Goal: Transaction & Acquisition: Purchase product/service

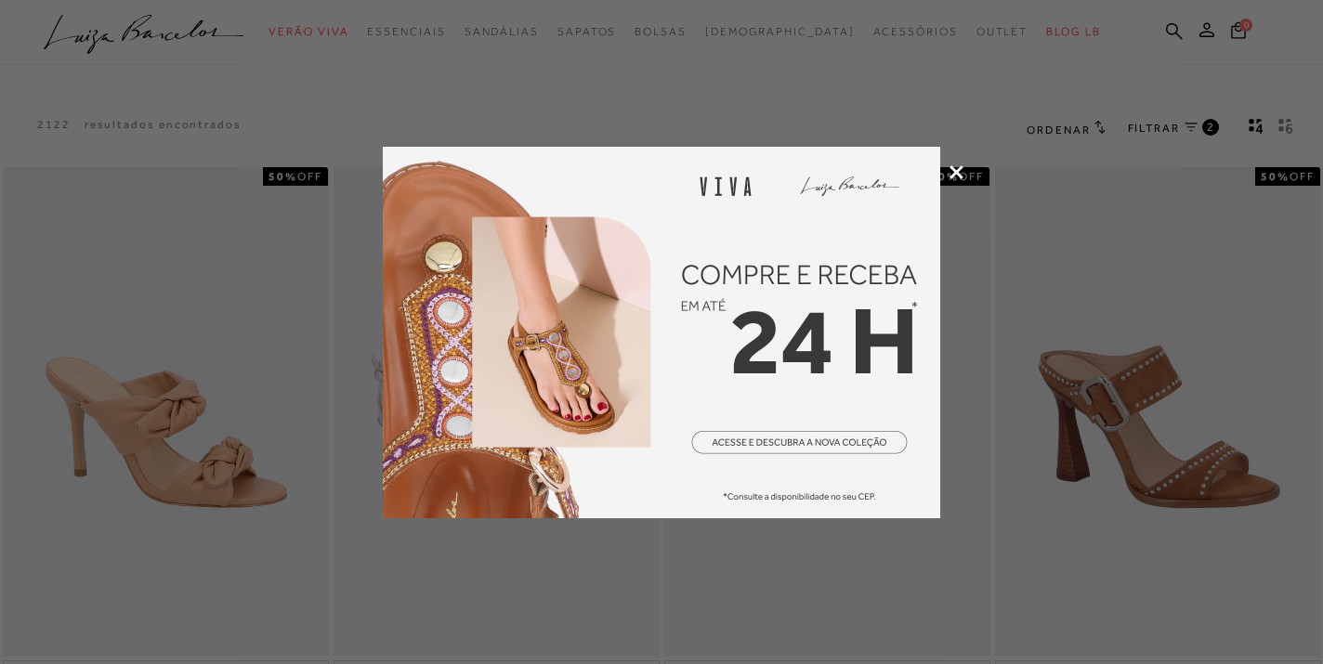
click at [950, 172] on icon at bounding box center [956, 172] width 14 height 14
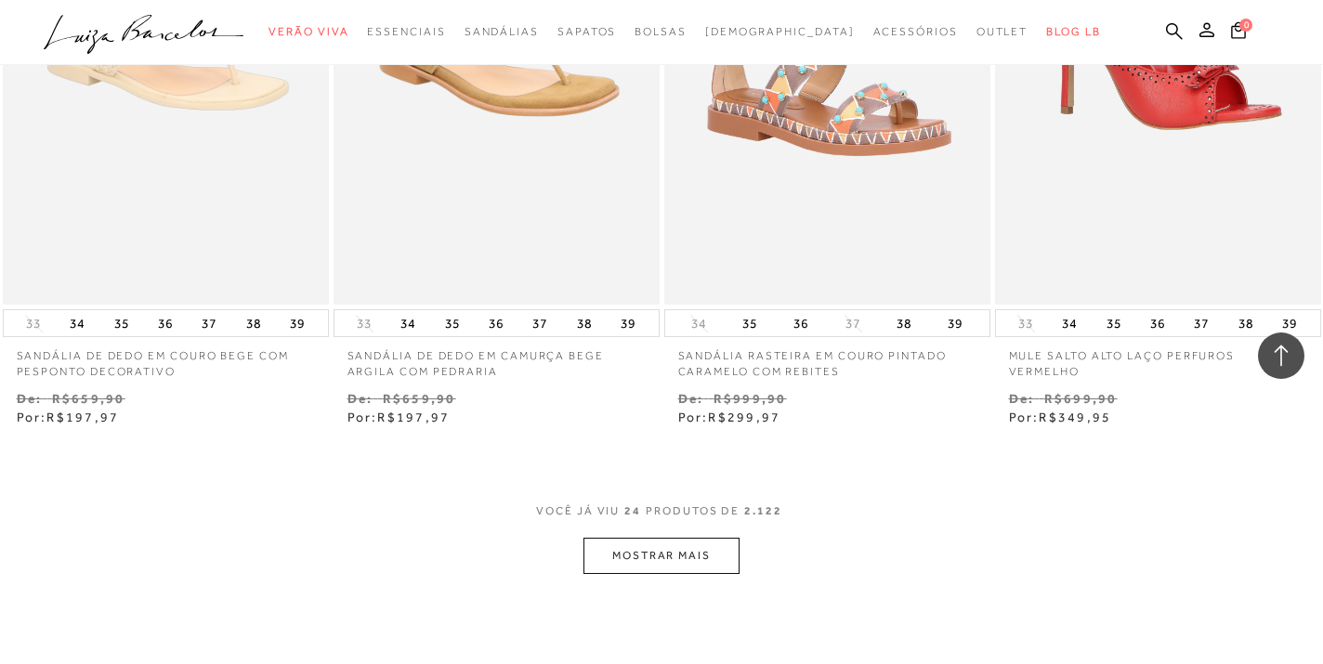
scroll to position [3529, 0]
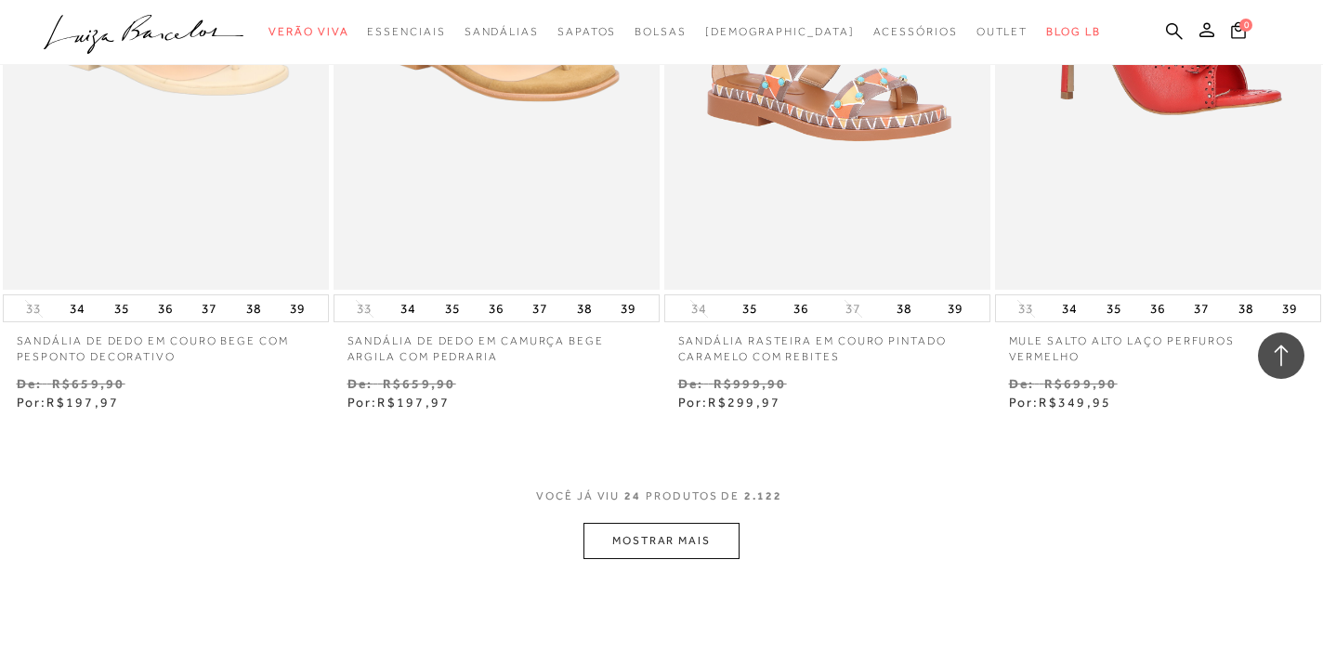
click at [673, 542] on button "MOSTRAR MAIS" at bounding box center [661, 541] width 156 height 36
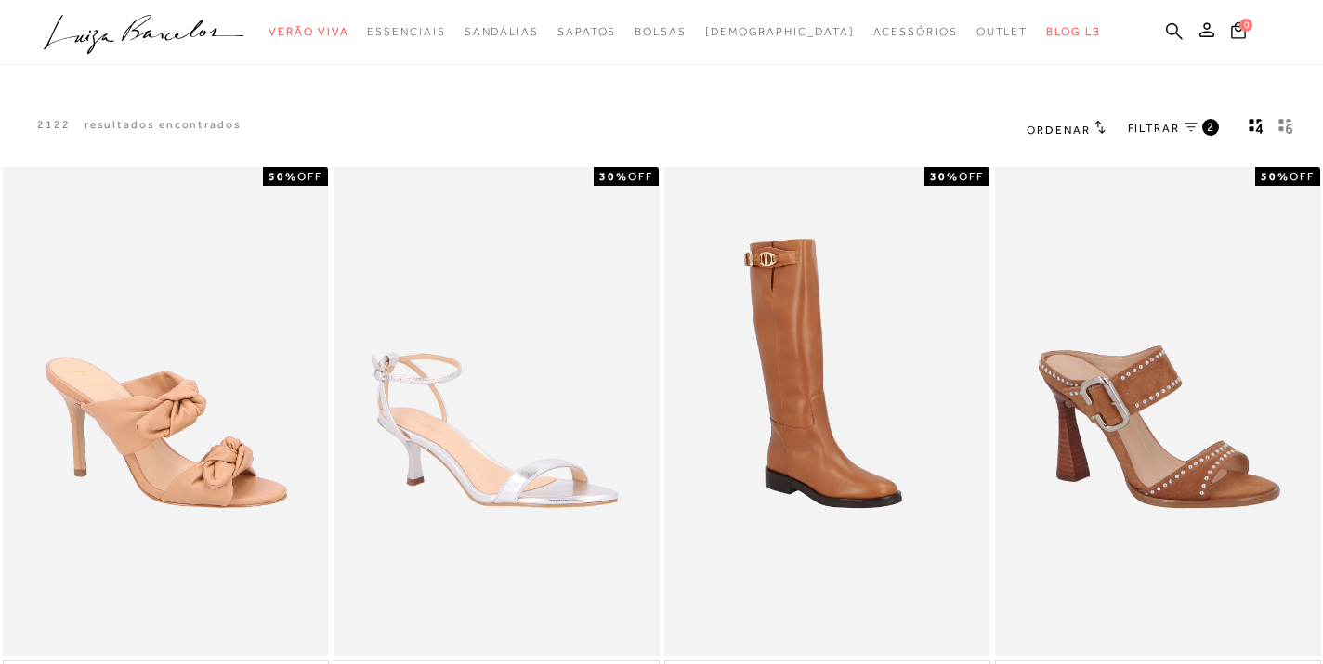
scroll to position [0, 0]
click at [1165, 131] on span "FILTRAR" at bounding box center [1154, 129] width 52 height 16
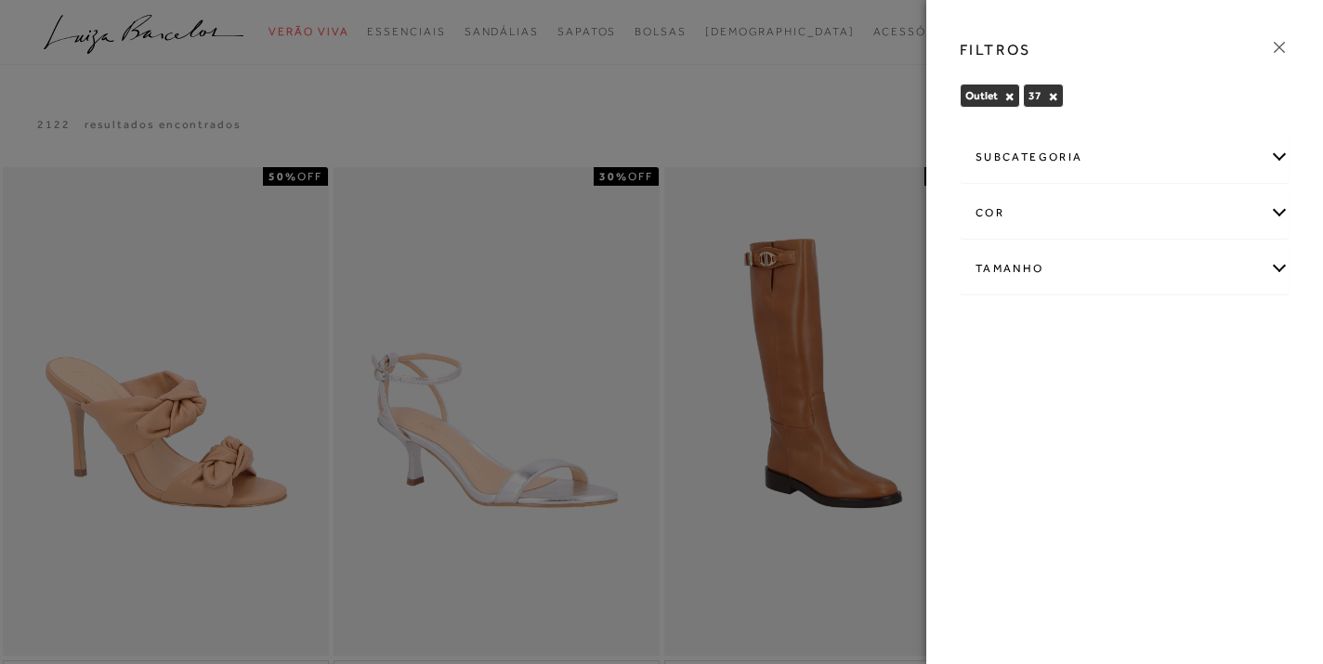
click at [1106, 151] on div "subcategoria" at bounding box center [1125, 157] width 328 height 49
click at [1051, 269] on div "Tamanho" at bounding box center [1125, 268] width 328 height 49
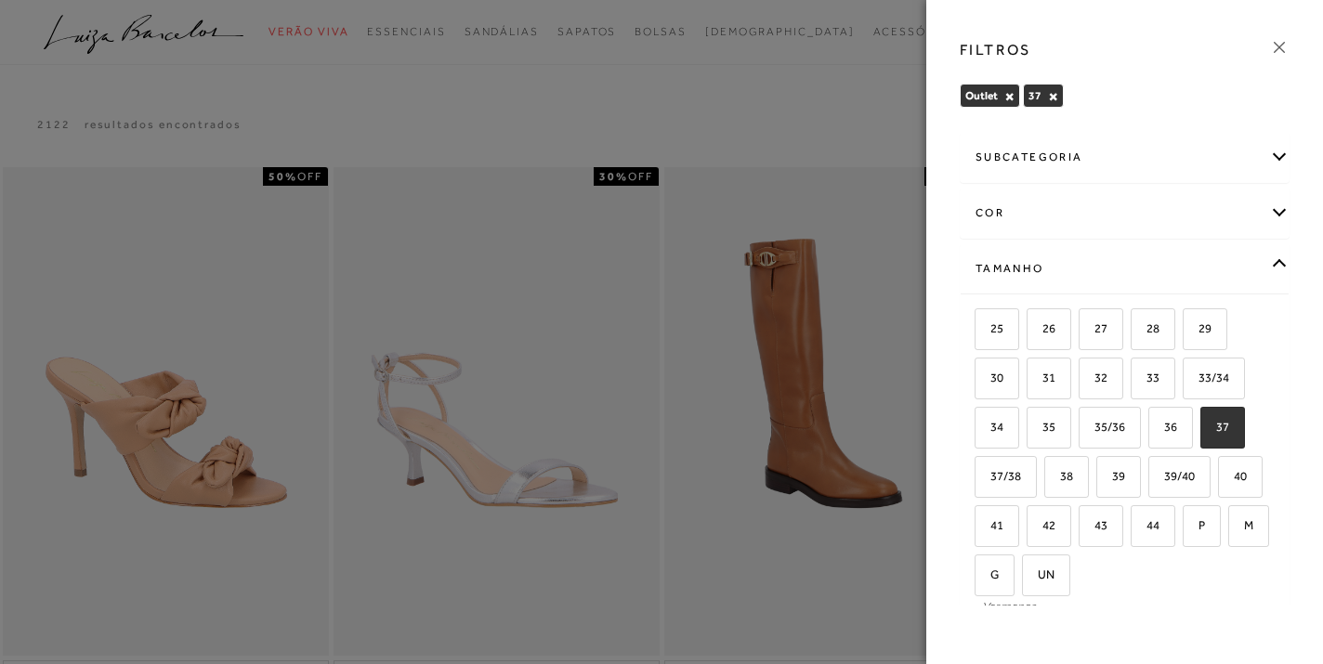
click at [1051, 268] on div "Tamanho" at bounding box center [1125, 268] width 328 height 49
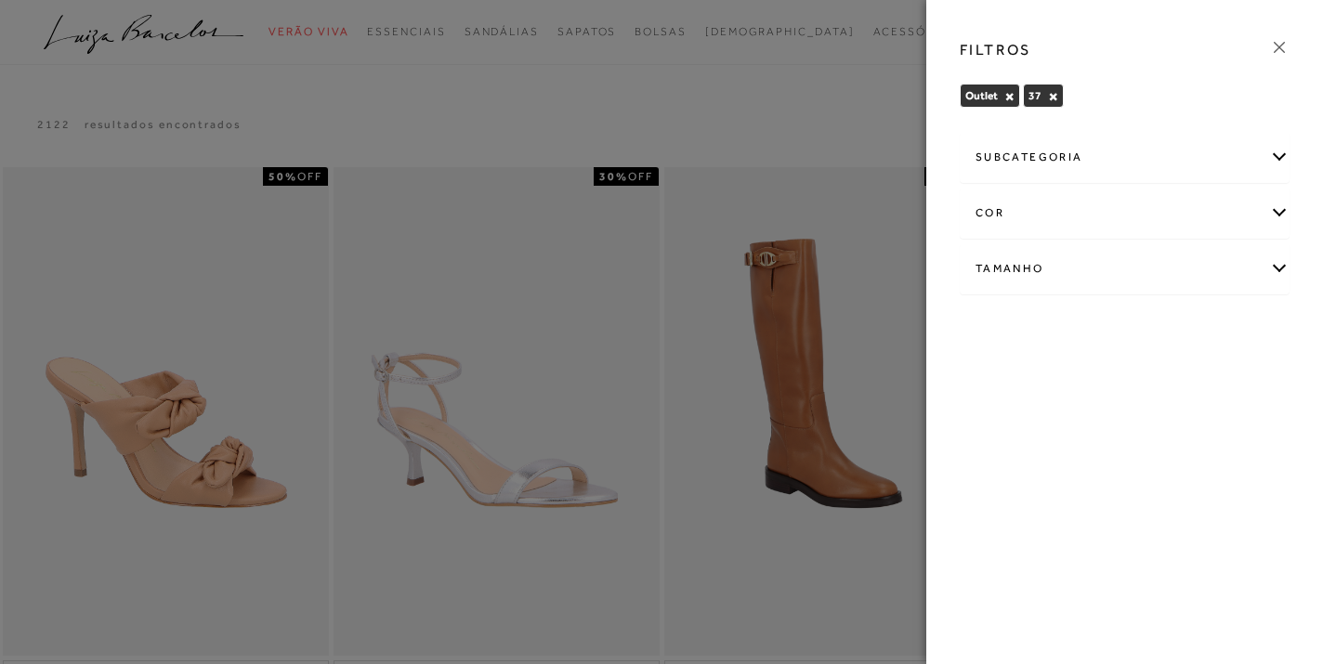
click at [1054, 160] on div "subcategoria" at bounding box center [1125, 157] width 328 height 49
click at [1282, 47] on icon at bounding box center [1279, 47] width 20 height 20
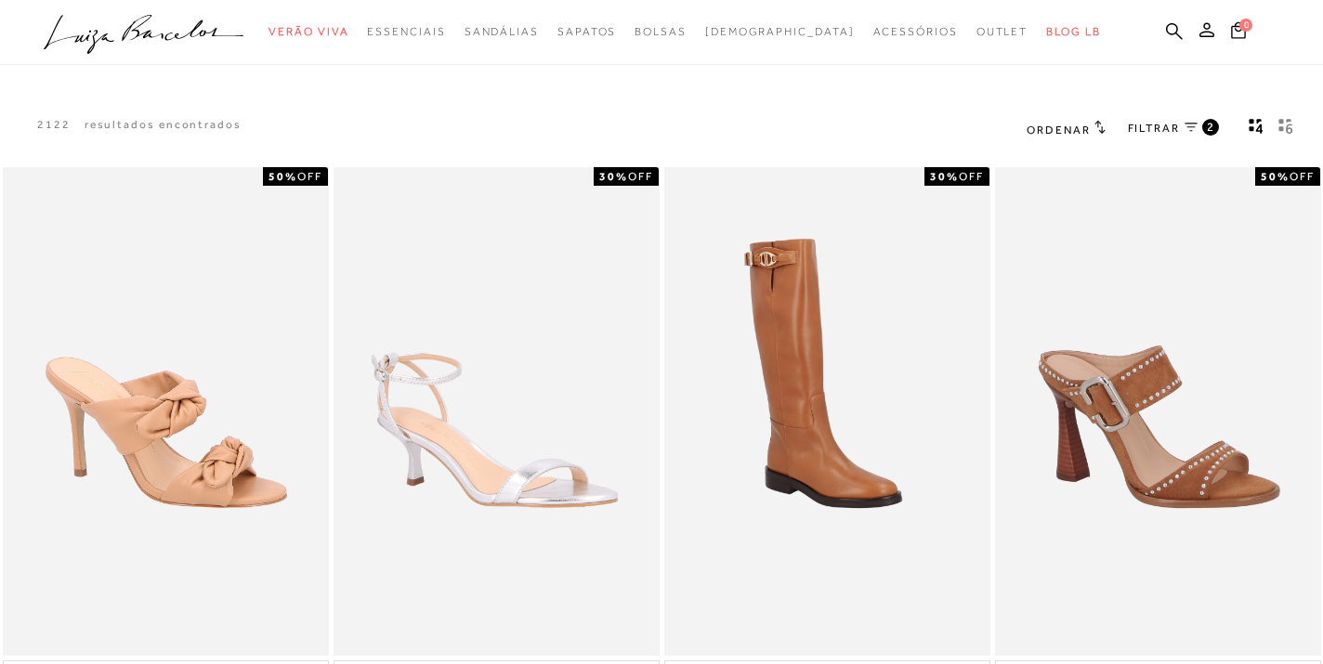
click at [1075, 127] on span "Ordenar" at bounding box center [1058, 130] width 63 height 13
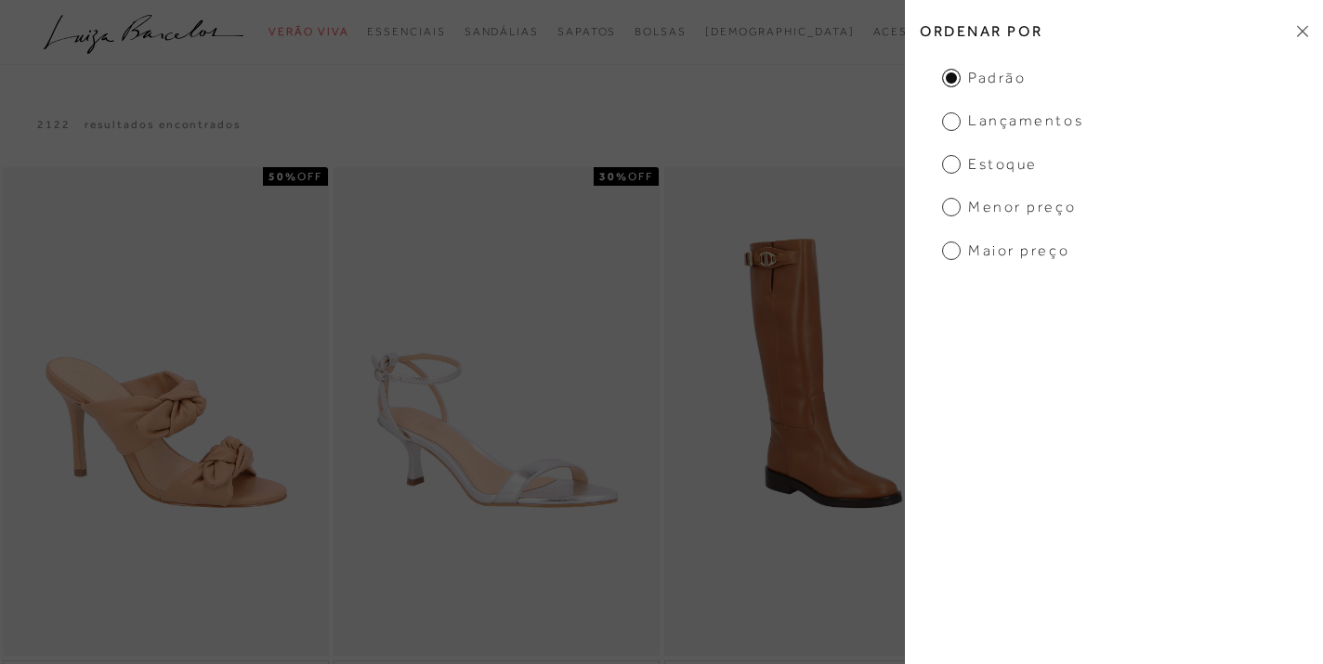
click at [1016, 204] on span "Menor Preço" at bounding box center [1009, 207] width 134 height 20
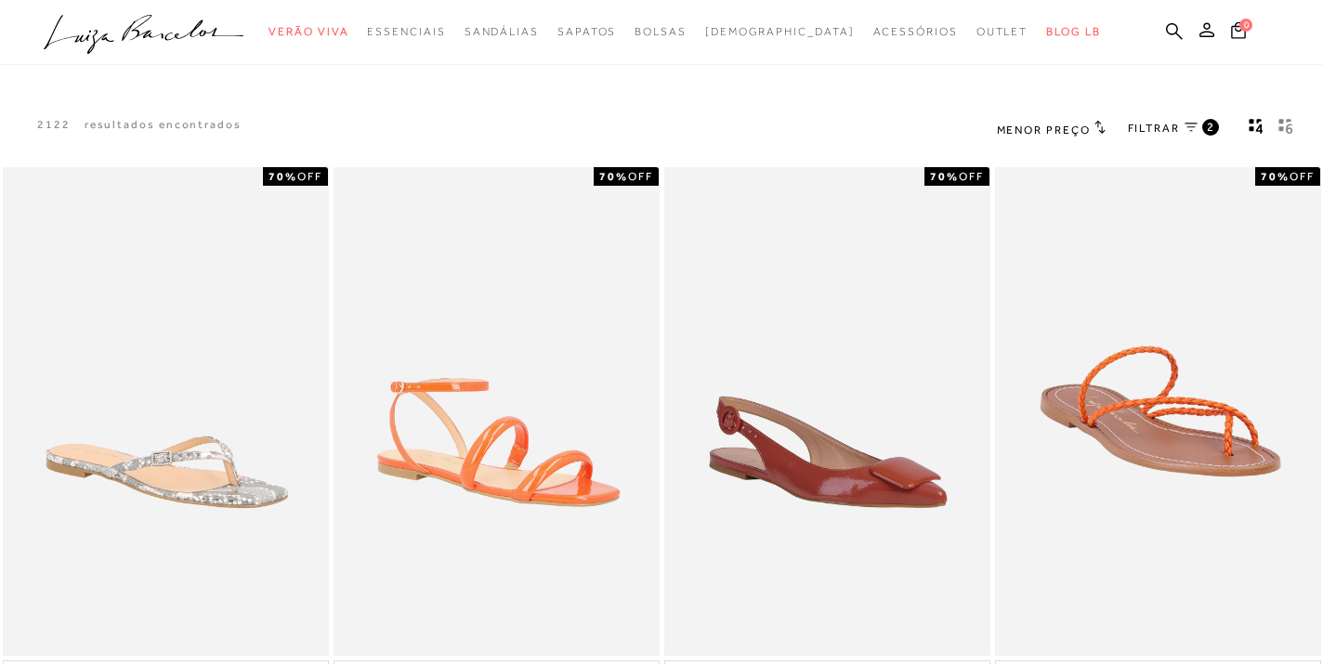
click at [1188, 125] on icon at bounding box center [1191, 127] width 13 height 9
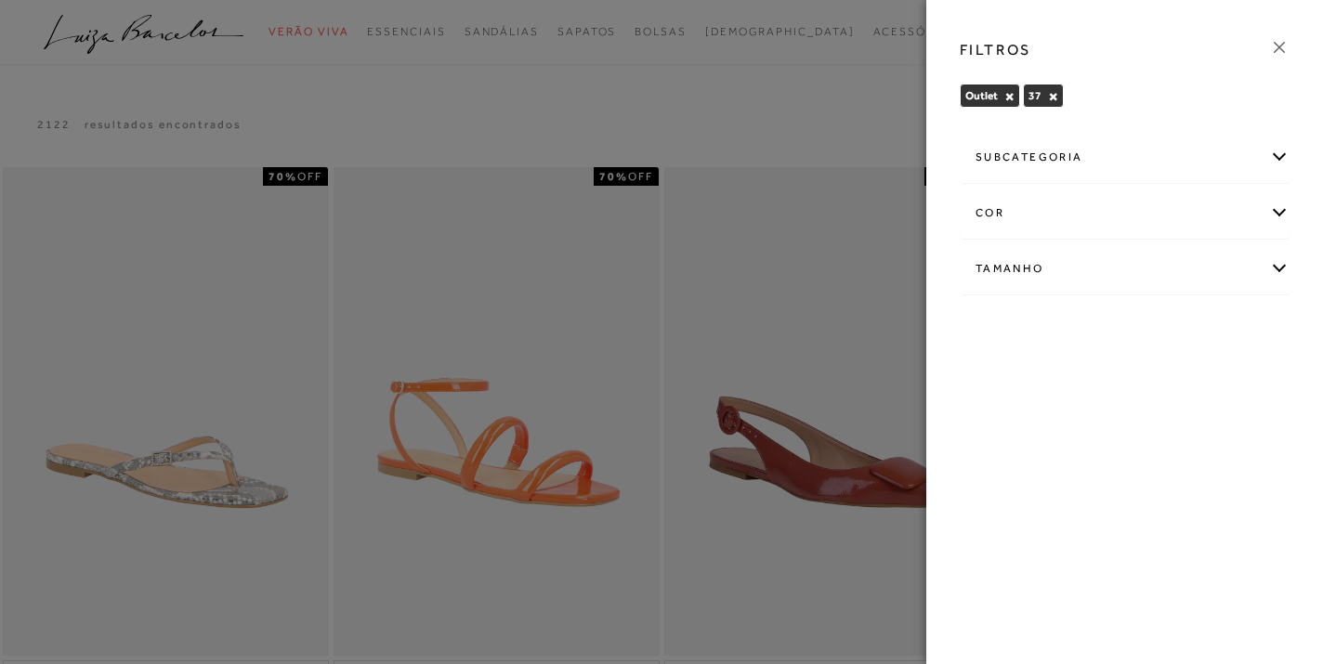
click at [1287, 51] on icon at bounding box center [1279, 47] width 20 height 20
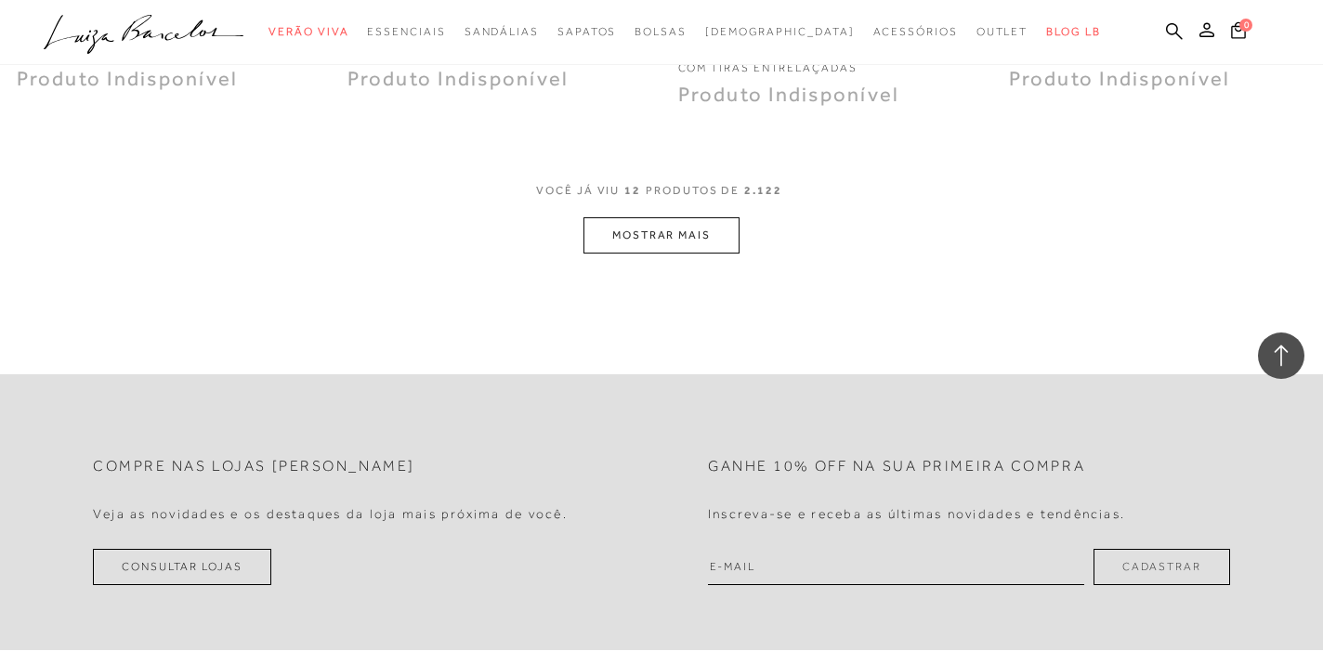
scroll to position [1875, 0]
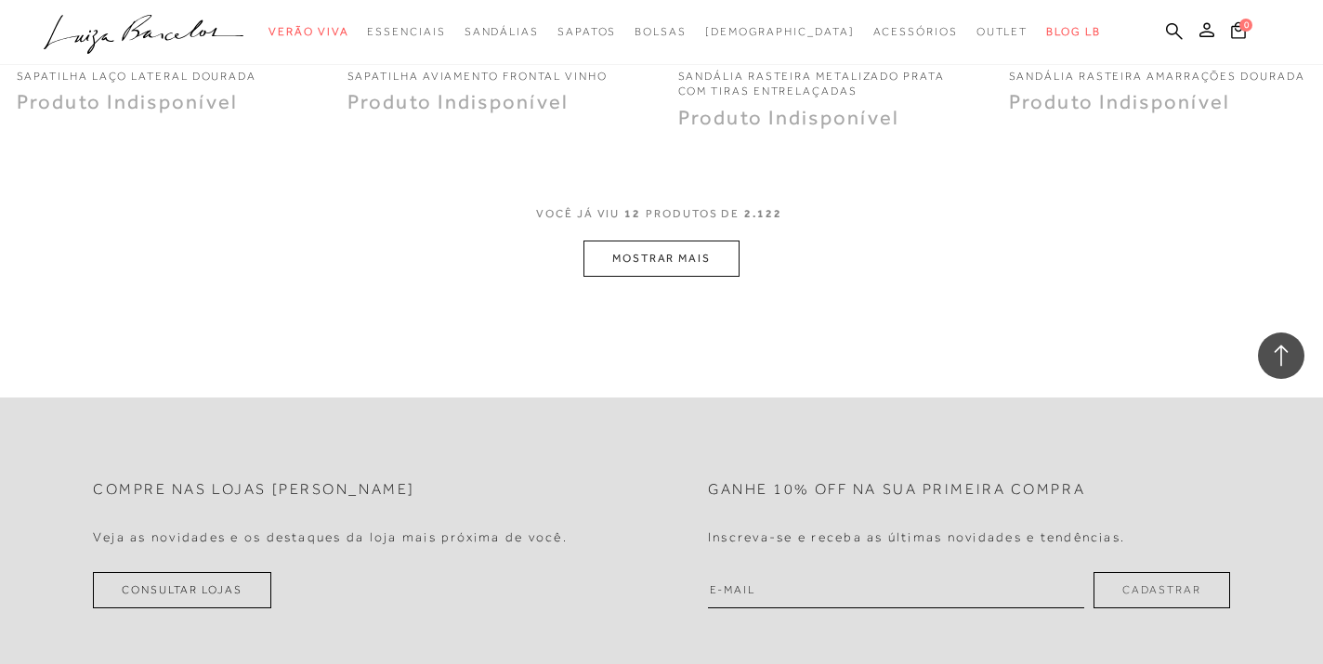
click at [623, 271] on button "MOSTRAR MAIS" at bounding box center [661, 259] width 156 height 36
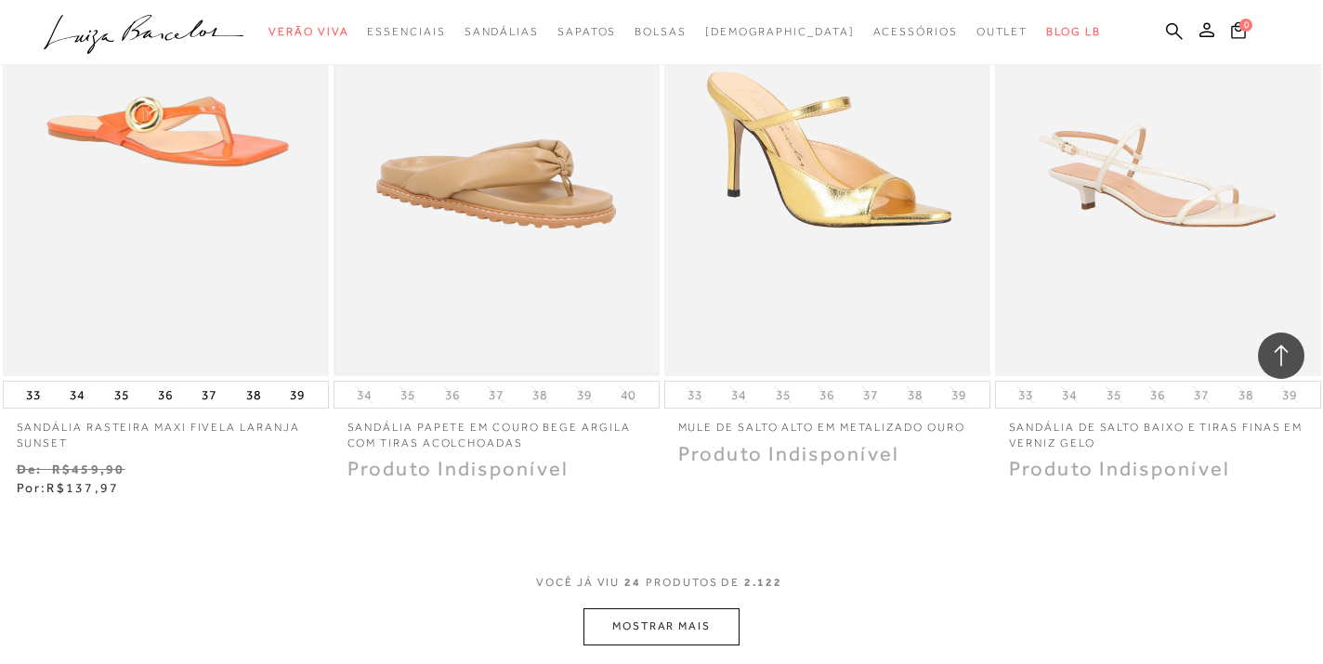
scroll to position [3876, 0]
